Goal: Information Seeking & Learning: Learn about a topic

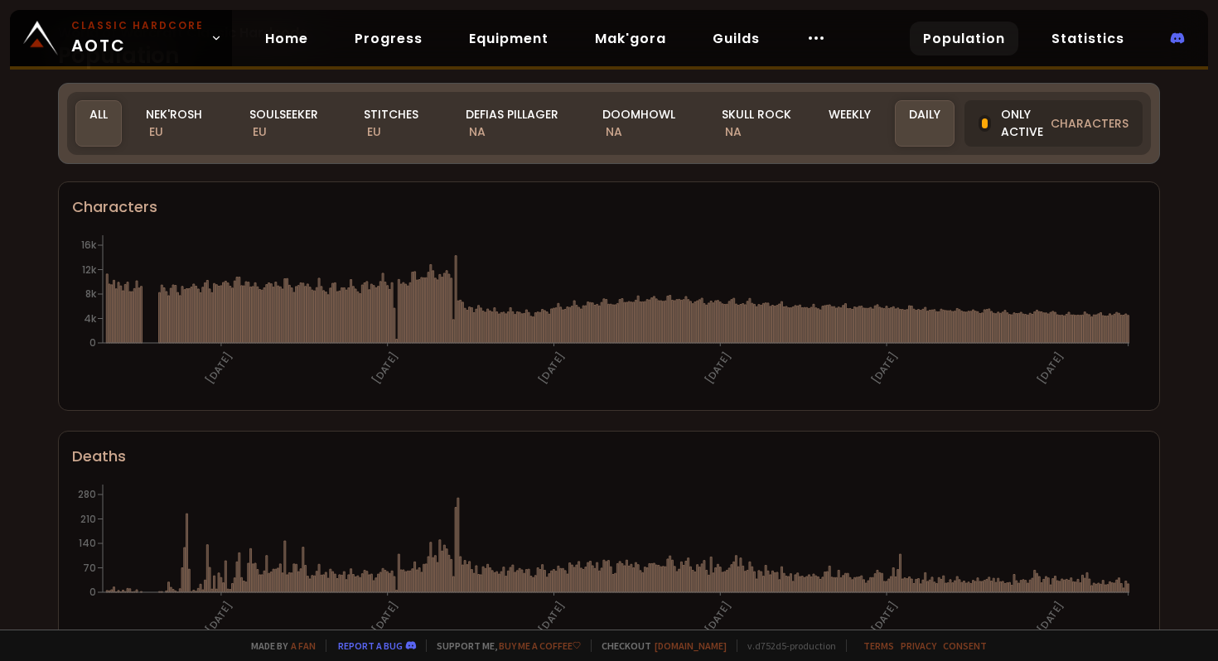
scroll to position [75, 0]
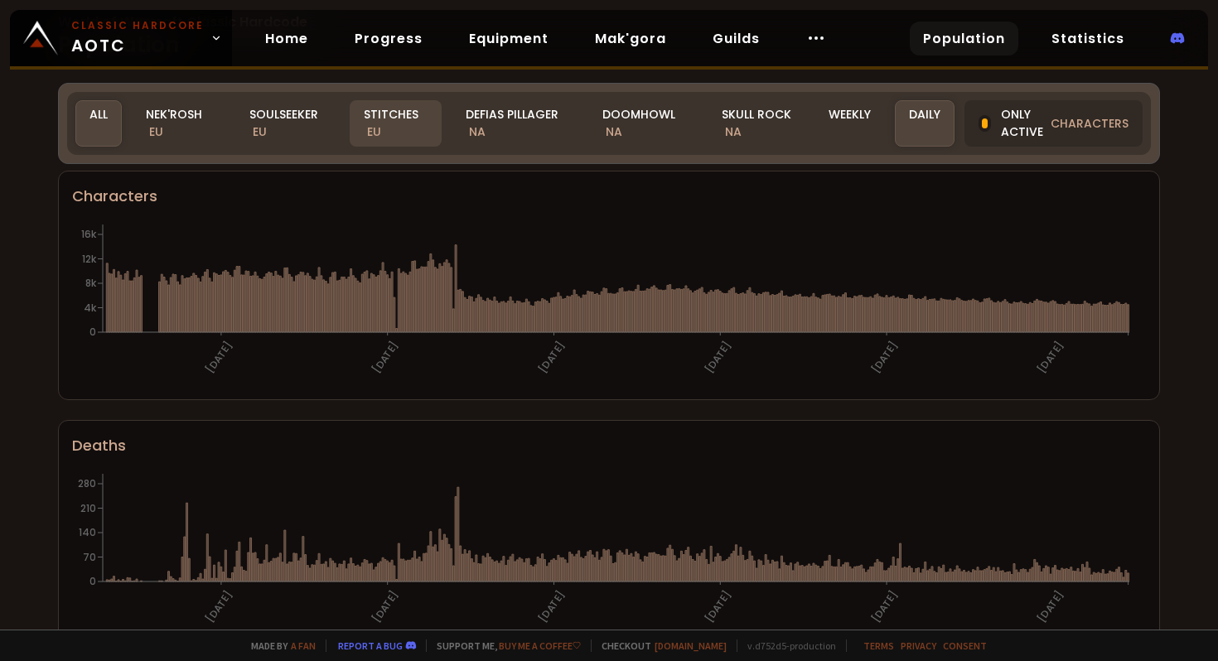
click at [386, 118] on div "Stitches EU" at bounding box center [396, 123] width 92 height 46
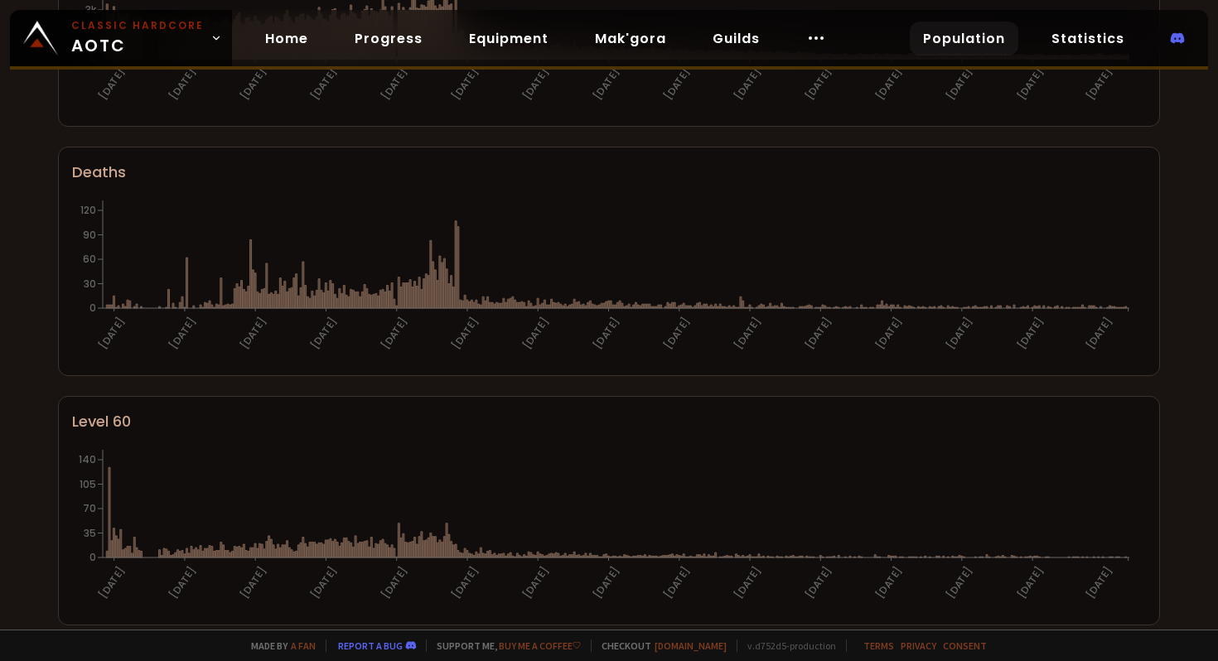
scroll to position [0, 0]
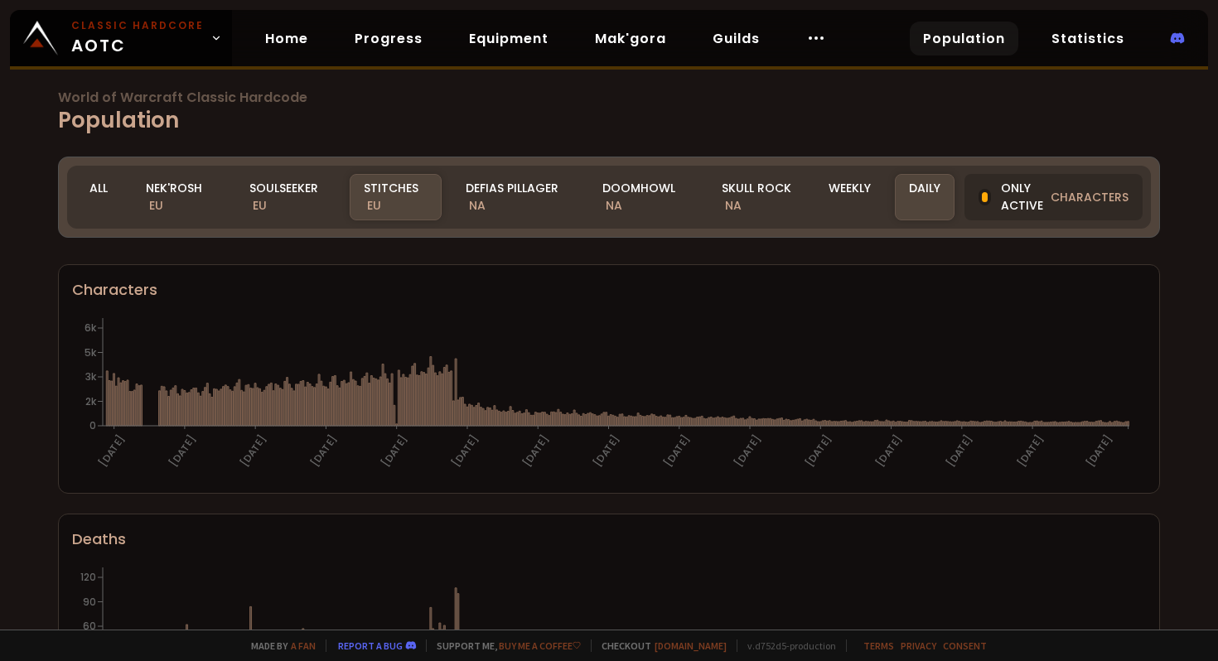
click at [177, 119] on h1 "World of Warcraft Classic Hardcode Population" at bounding box center [609, 114] width 1102 height 46
click at [283, 184] on div "Soulseeker EU" at bounding box center [287, 197] width 104 height 46
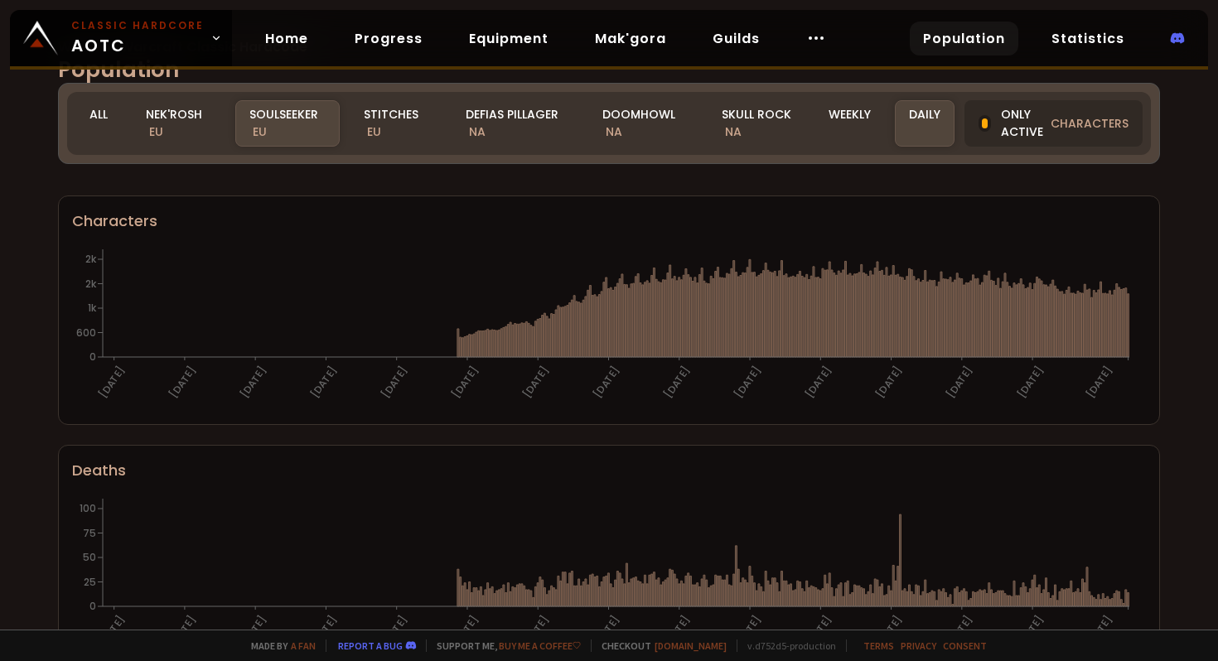
scroll to position [130, 0]
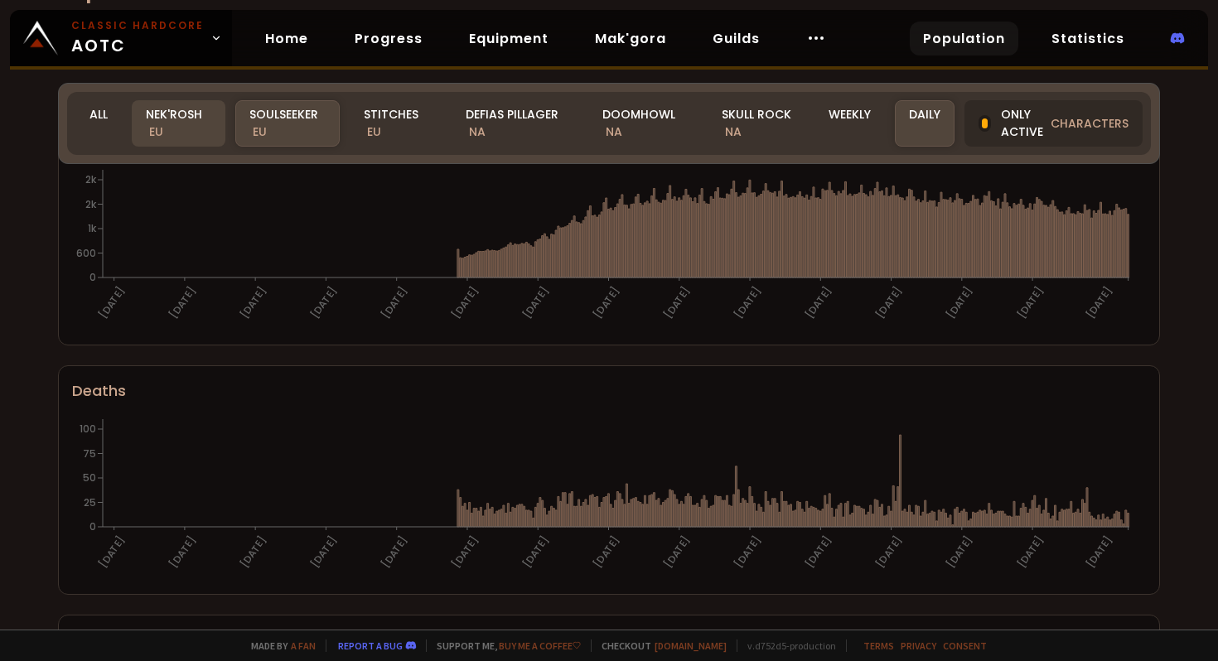
click at [177, 114] on div "Nek'Rosh EU" at bounding box center [179, 123] width 94 height 46
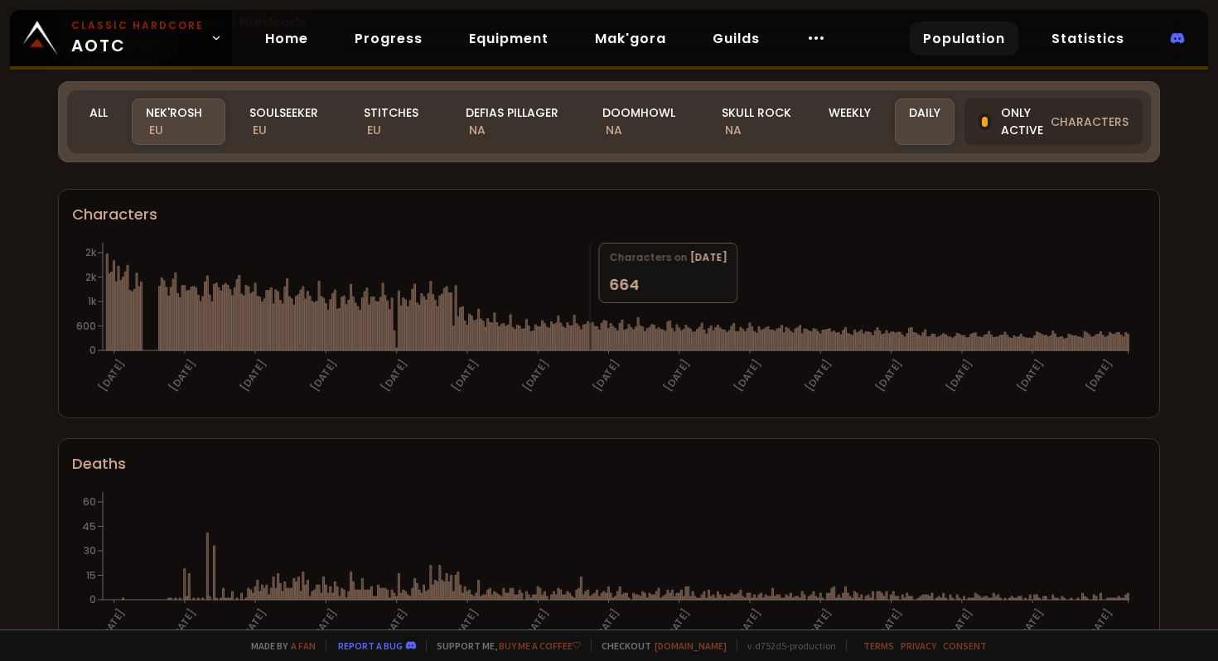
scroll to position [0, 0]
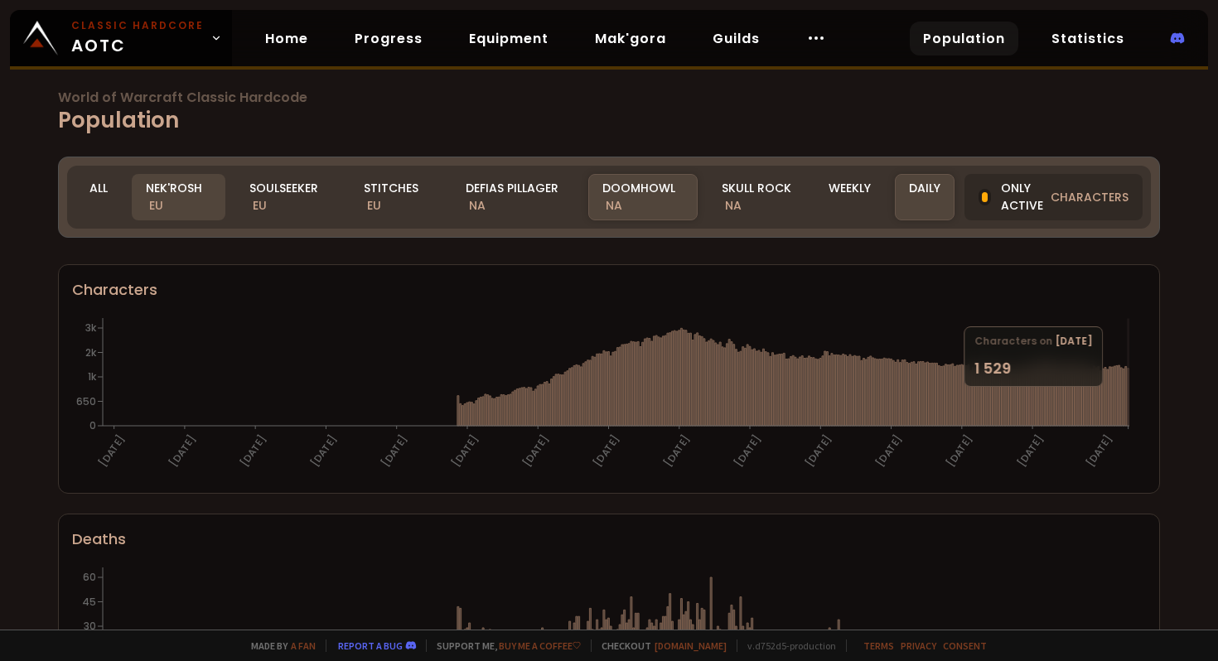
click at [206, 190] on div "Nek'Rosh EU" at bounding box center [179, 197] width 94 height 46
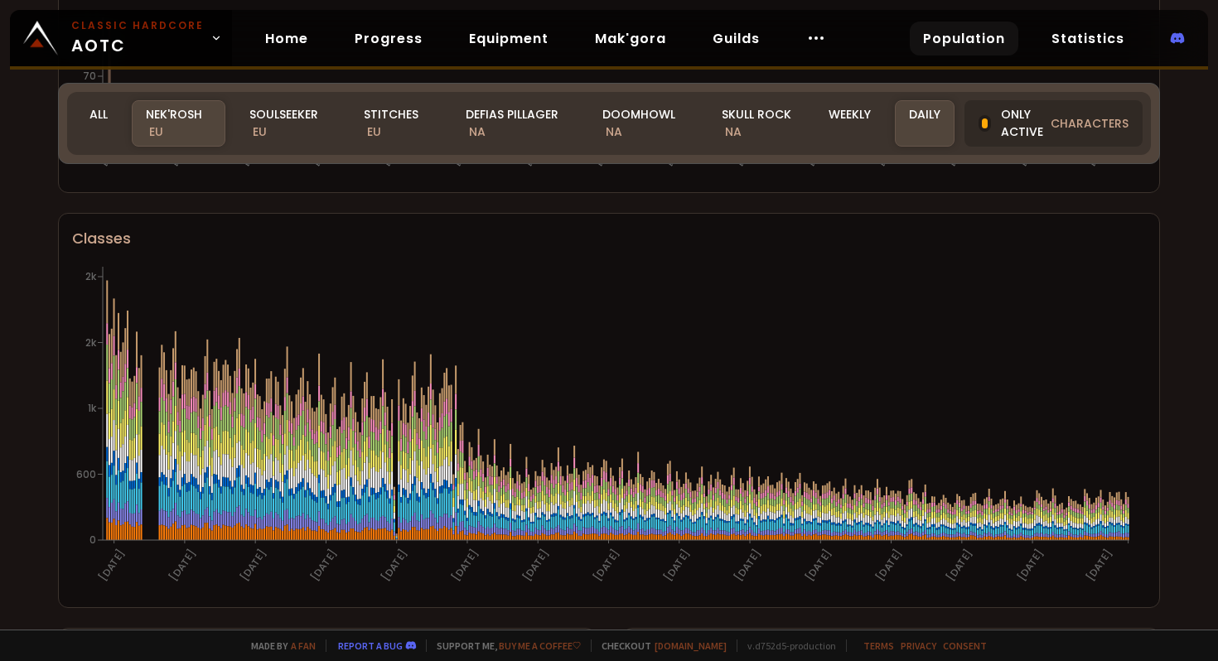
scroll to position [315, 0]
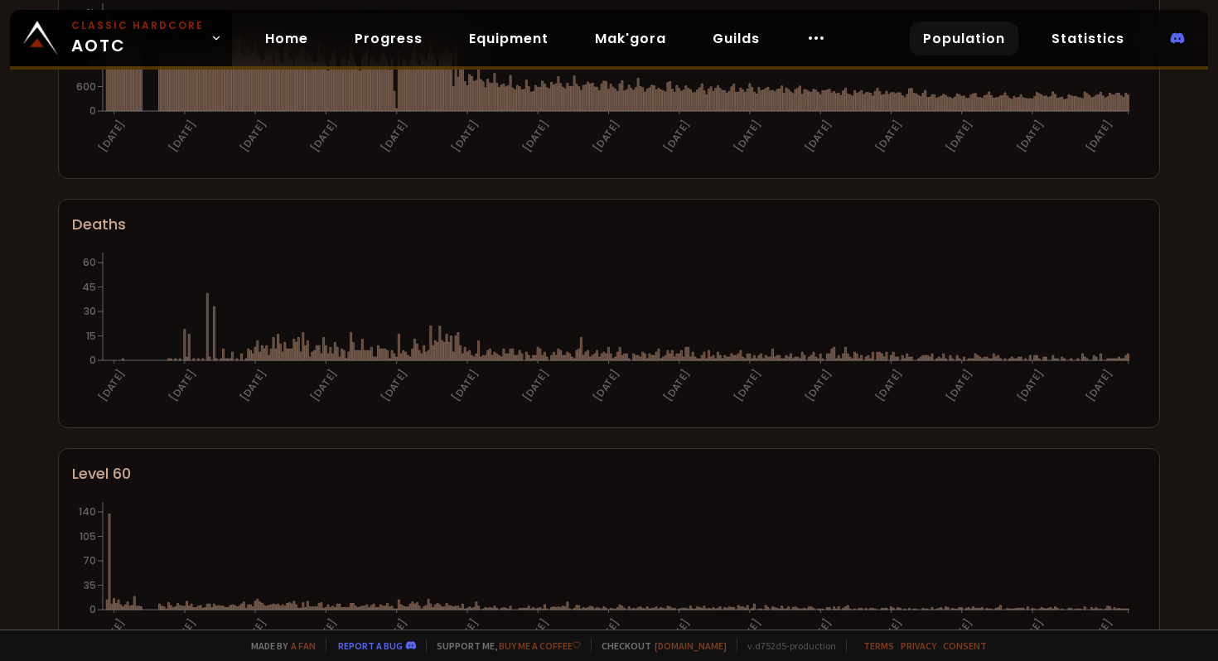
scroll to position [0, 0]
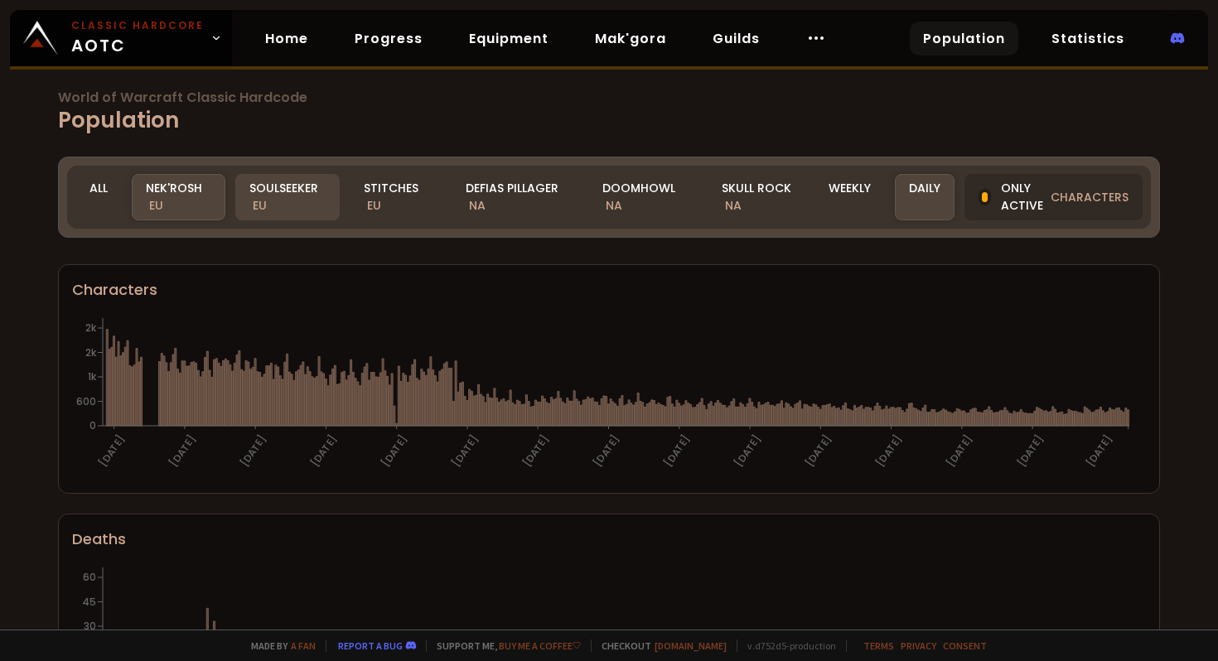
click at [267, 203] on div "Soulseeker EU" at bounding box center [287, 197] width 104 height 46
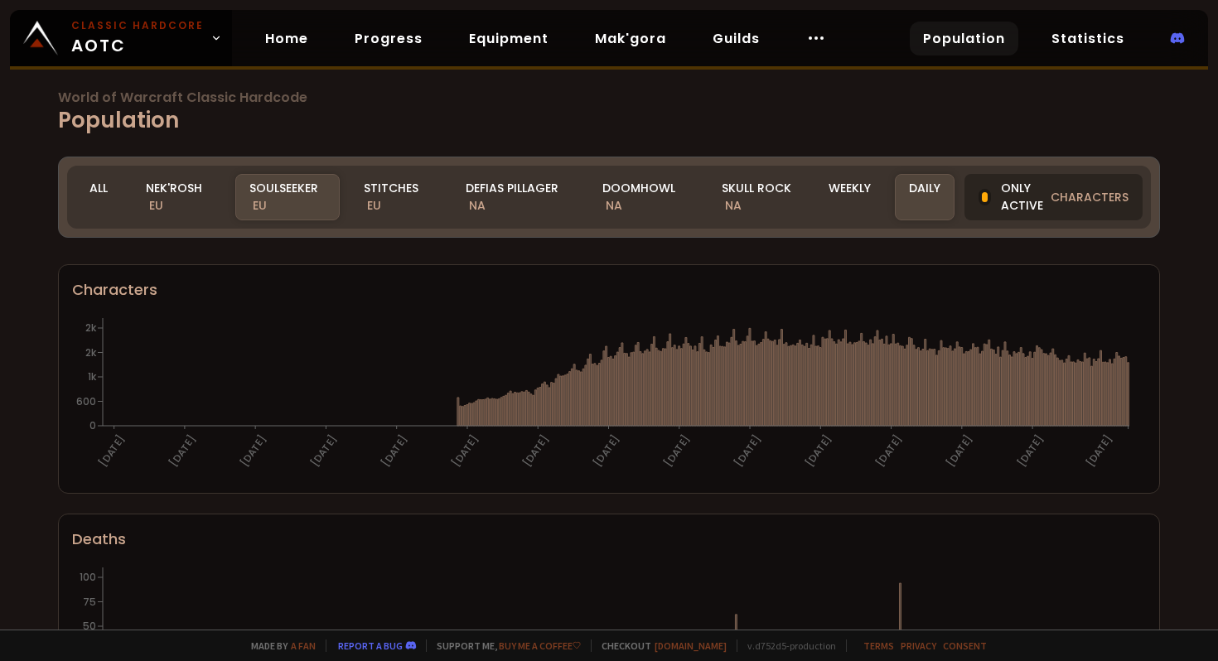
click at [979, 194] on div at bounding box center [985, 197] width 12 height 17
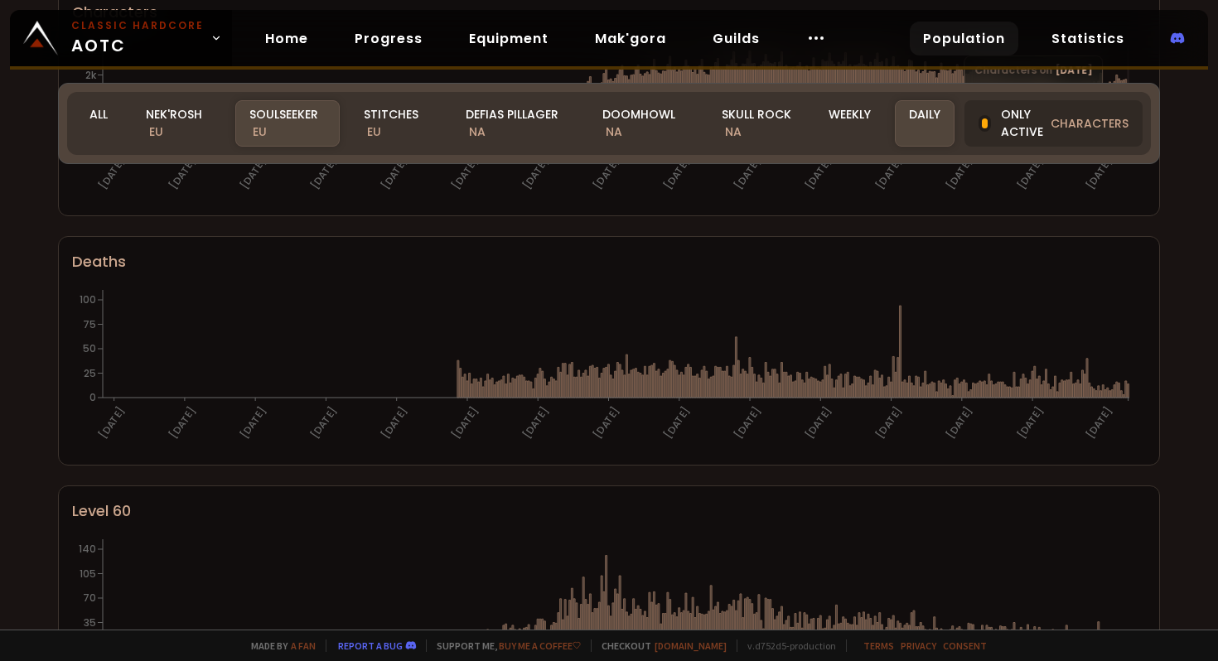
scroll to position [130, 0]
